Goal: Communication & Community: Share content

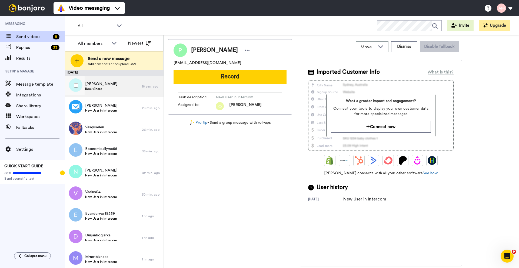
click at [93, 88] on span "Book Share" at bounding box center [101, 89] width 32 height 4
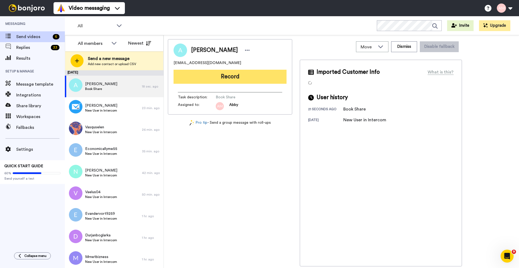
click at [226, 79] on button "Record" at bounding box center [229, 77] width 113 height 14
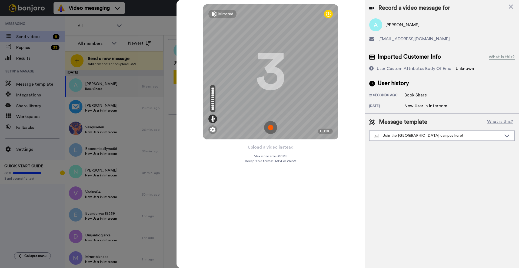
click at [269, 127] on img at bounding box center [270, 127] width 13 height 13
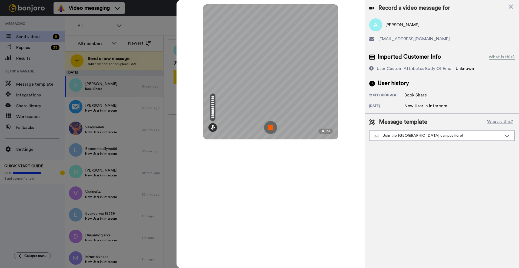
click at [272, 129] on img at bounding box center [270, 127] width 13 height 13
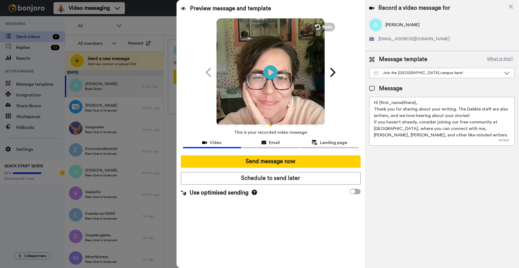
click at [267, 73] on icon at bounding box center [270, 72] width 14 height 14
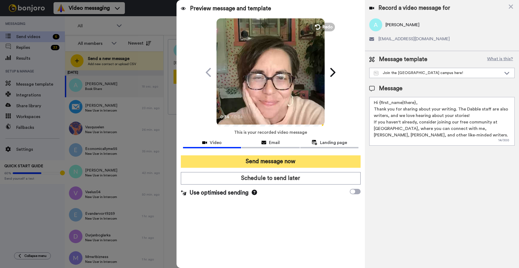
click at [258, 161] on button "Send message now" at bounding box center [271, 161] width 180 height 12
